Goal: Entertainment & Leisure: Browse casually

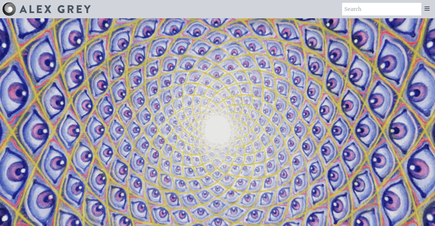
click at [429, 9] on icon at bounding box center [427, 8] width 7 height 7
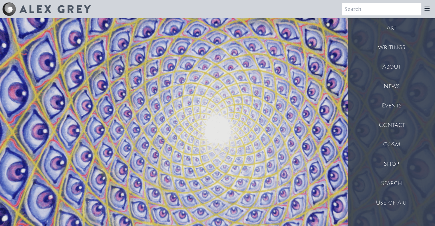
click at [394, 31] on div "Art" at bounding box center [391, 27] width 87 height 19
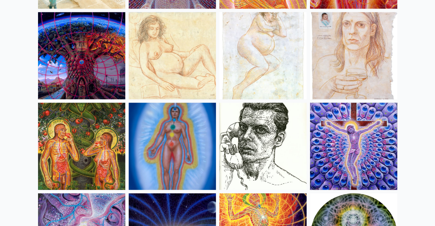
scroll to position [5615, 0]
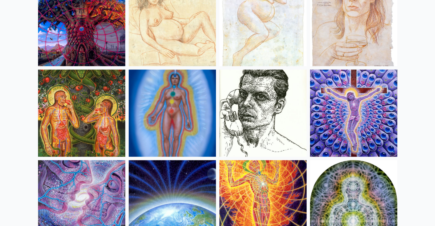
click at [77, 40] on img at bounding box center [81, 22] width 87 height 87
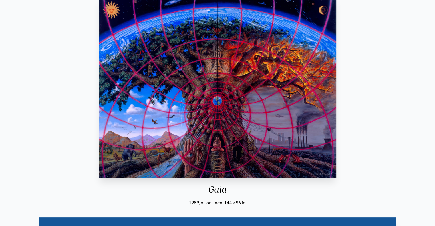
scroll to position [29, 0]
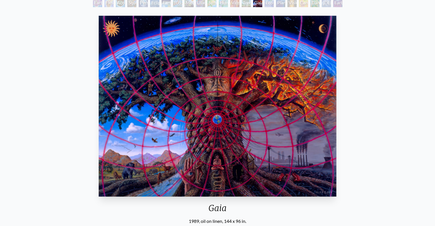
scroll to position [29, 0]
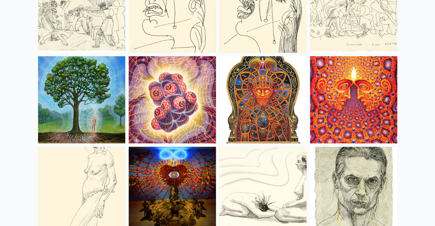
scroll to position [3844, 0]
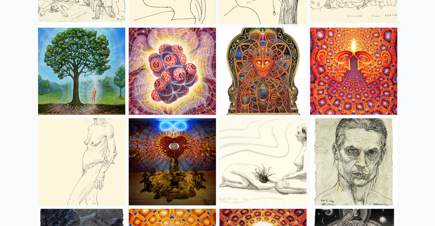
click at [362, 154] on img at bounding box center [353, 161] width 87 height 87
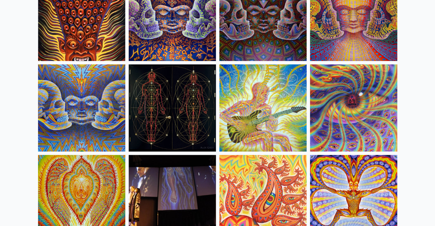
scroll to position [2986, 0]
